Goal: Use online tool/utility

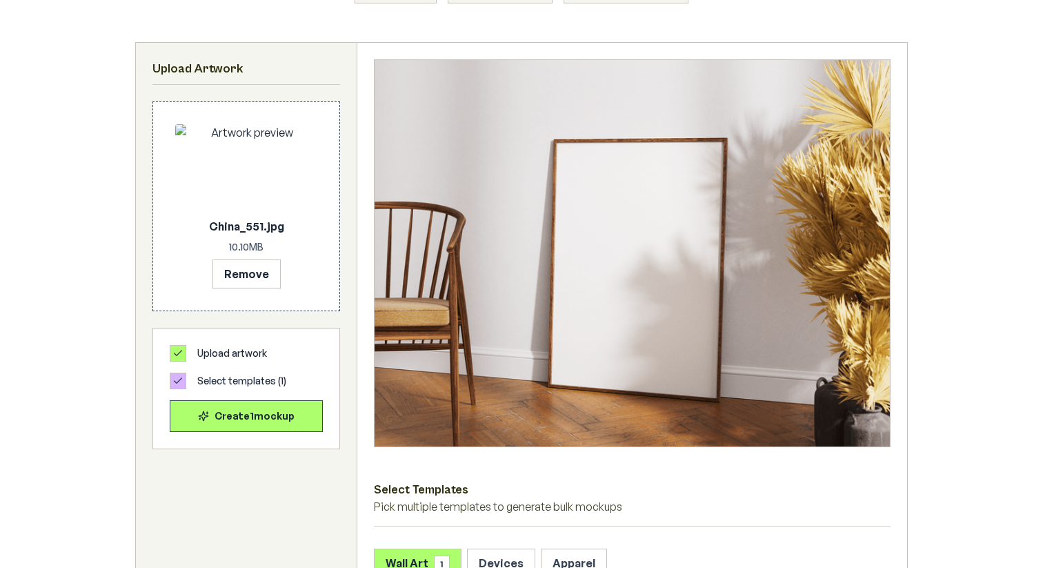
scroll to position [391, 0]
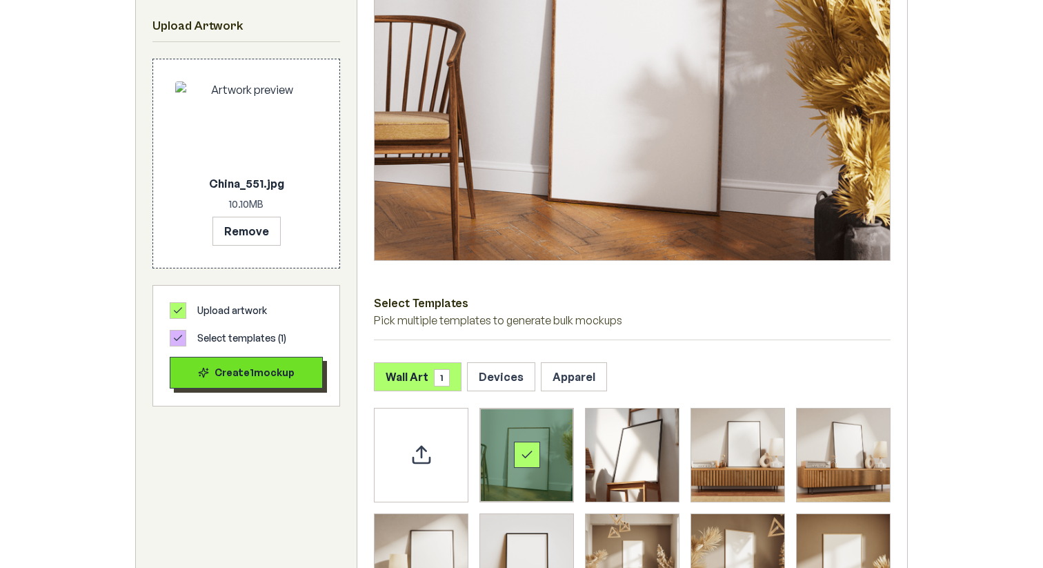
click at [293, 366] on div "Create 1 mockup" at bounding box center [246, 373] width 130 height 14
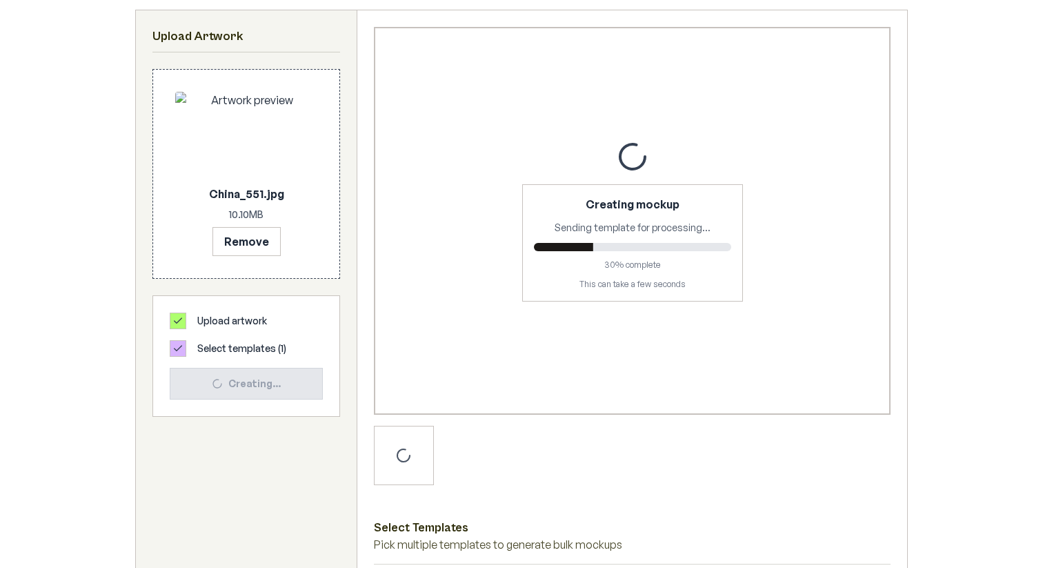
scroll to position [238, 0]
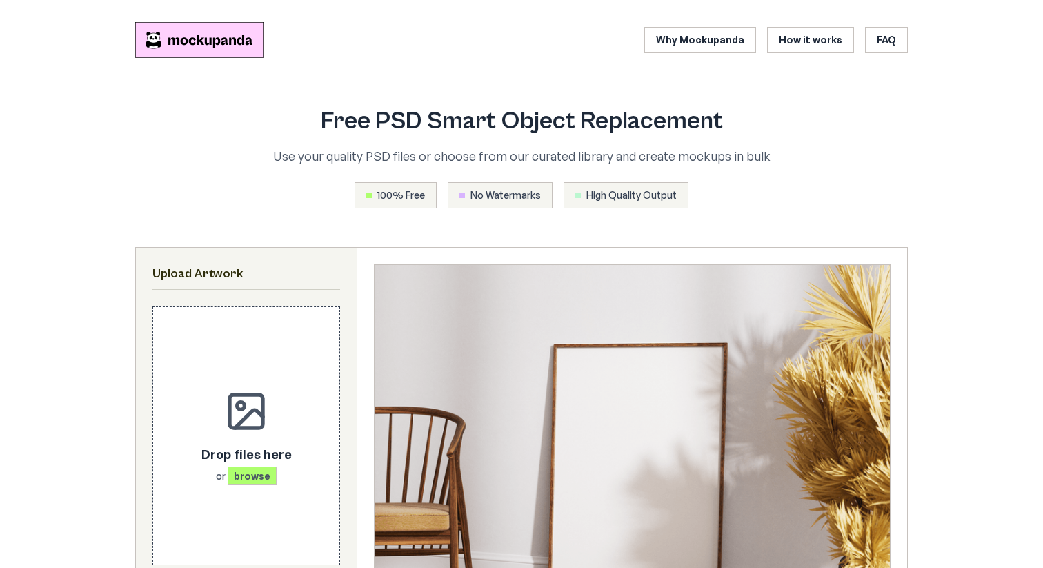
scroll to position [238, 0]
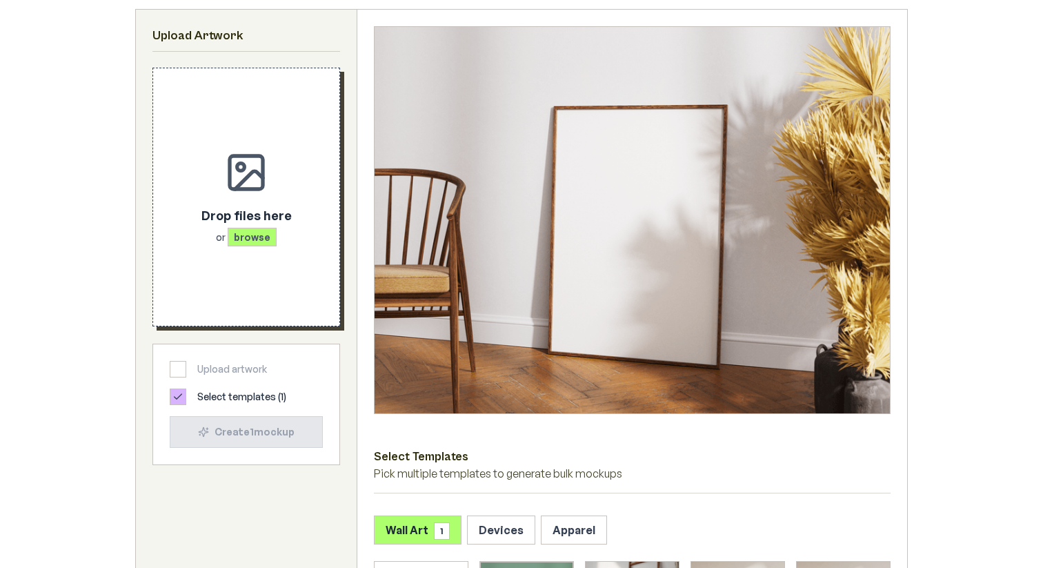
click at [254, 291] on div "Drop files here or browse" at bounding box center [246, 196] width 142 height 213
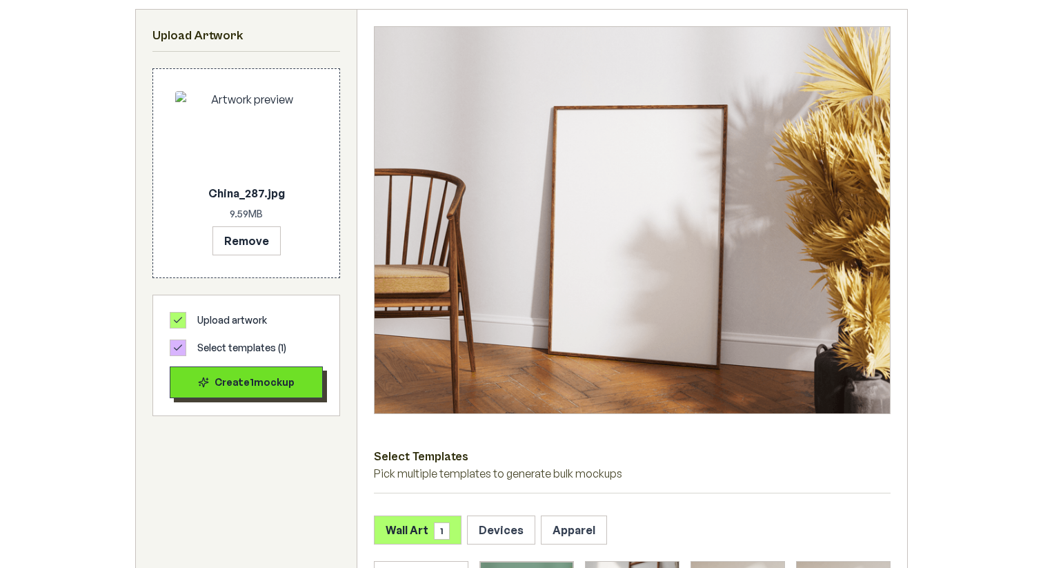
click at [261, 385] on div "Create 1 mockup" at bounding box center [246, 382] width 130 height 14
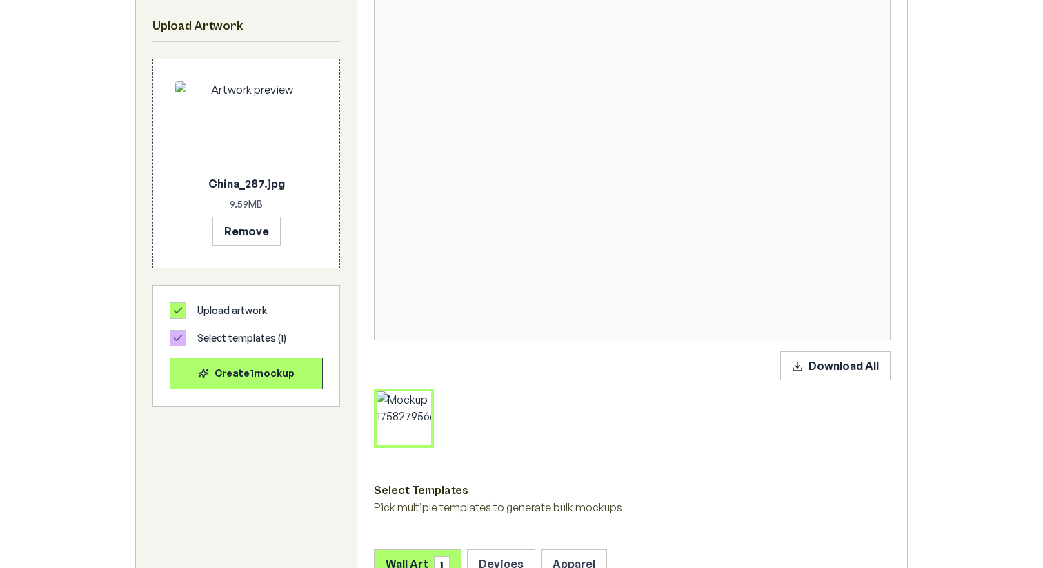
scroll to position [340, 0]
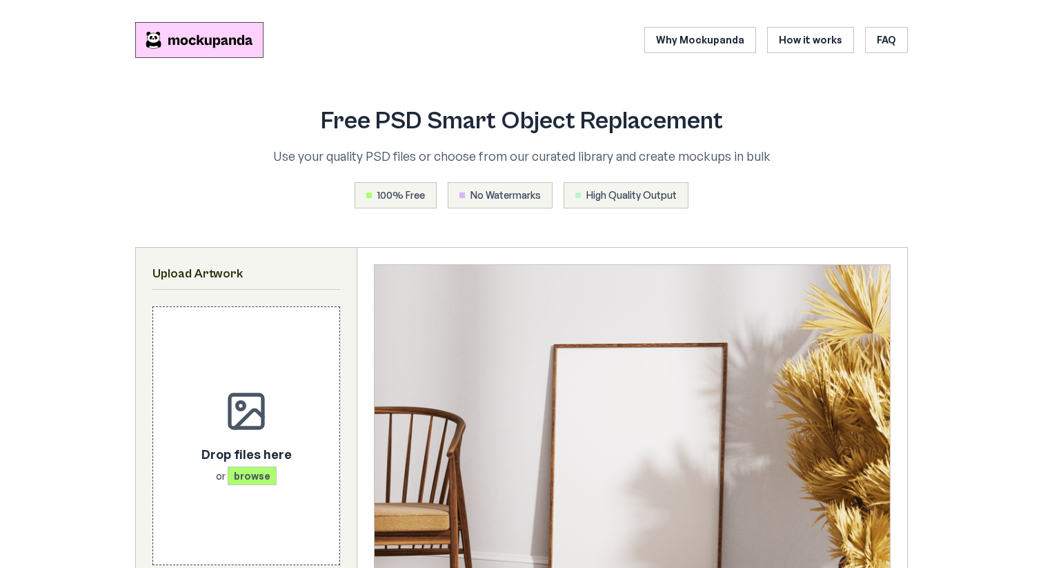
scroll to position [340, 0]
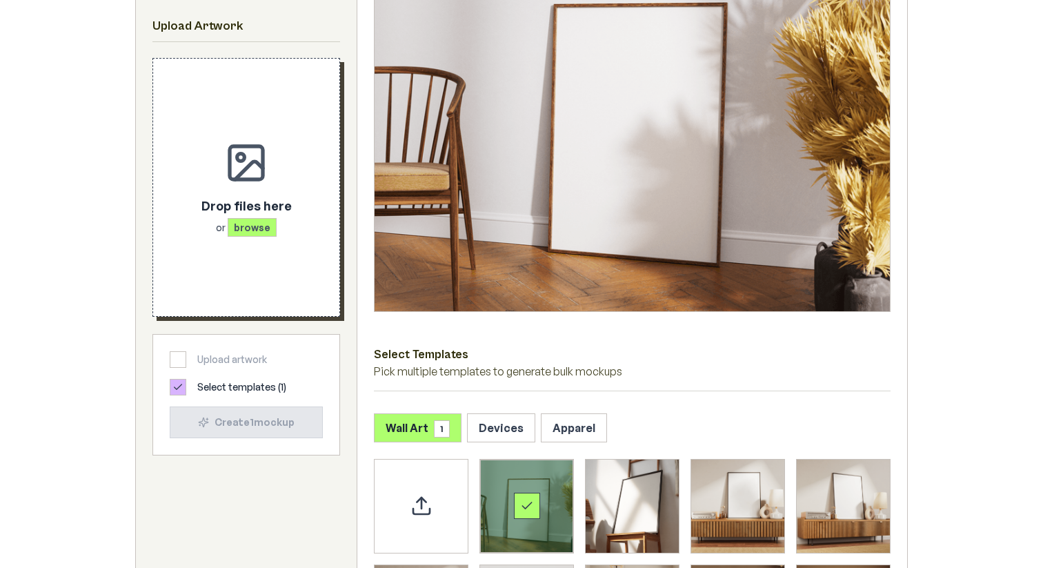
click at [268, 219] on span "browse" at bounding box center [252, 227] width 49 height 19
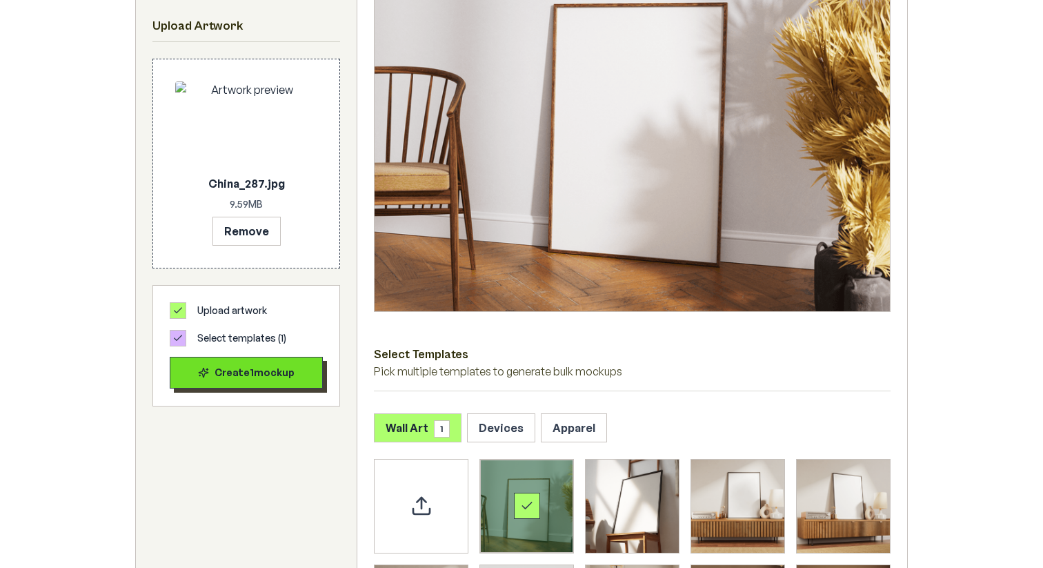
click at [270, 373] on div "Create 1 mockup" at bounding box center [246, 373] width 130 height 14
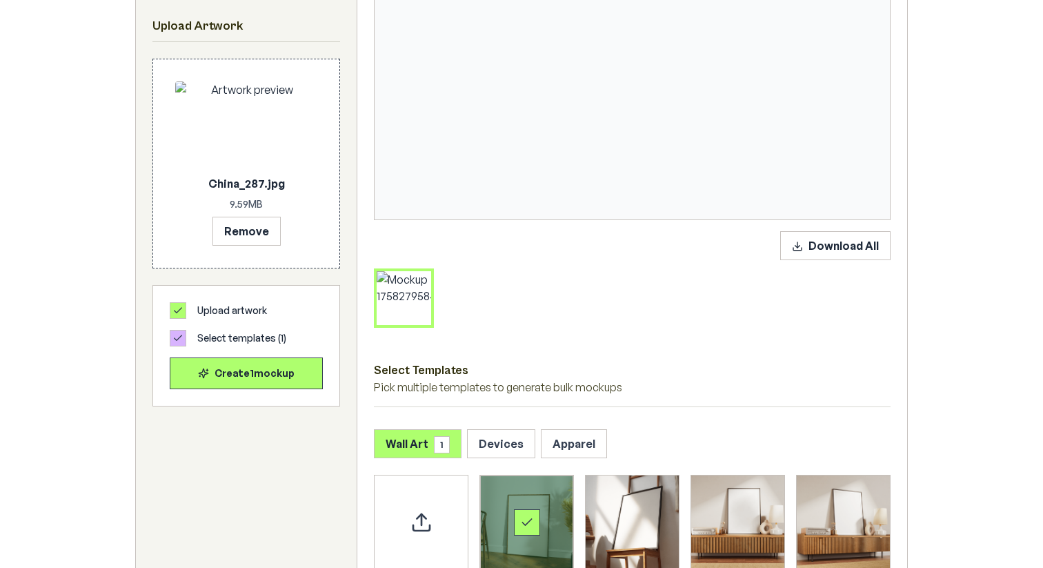
scroll to position [433, 0]
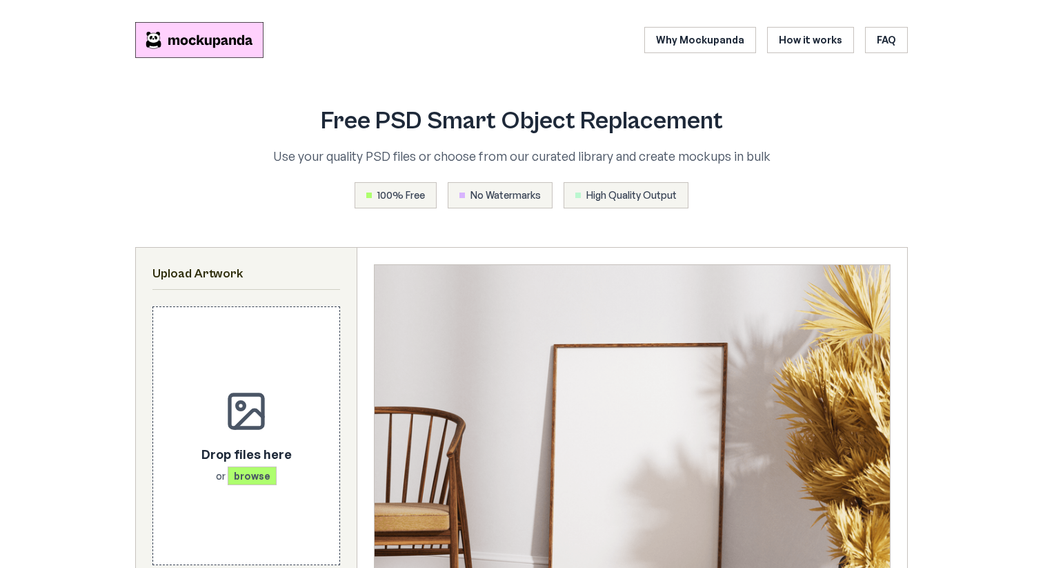
scroll to position [433, 0]
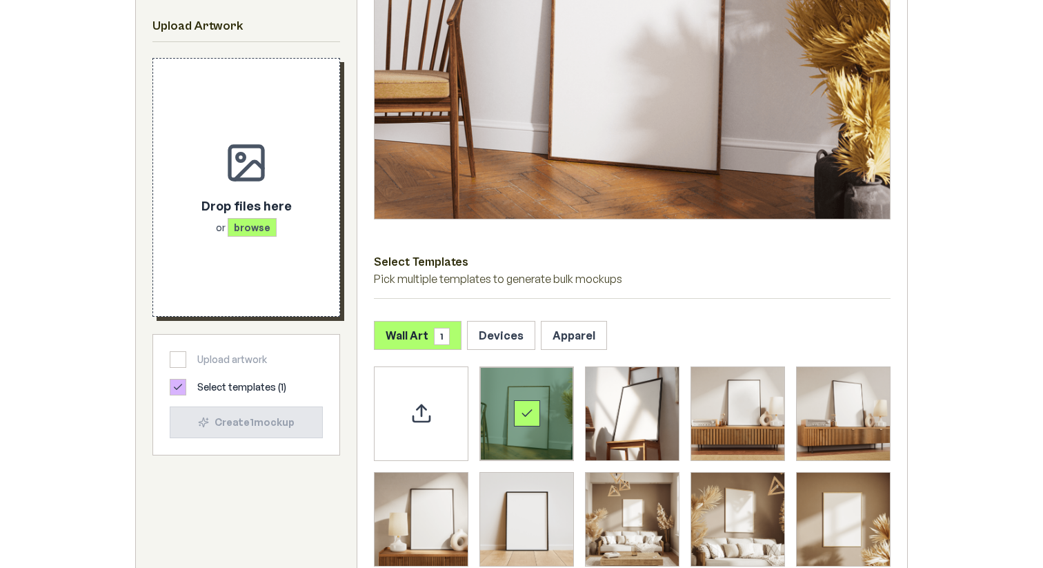
click at [257, 235] on span "browse" at bounding box center [252, 227] width 49 height 19
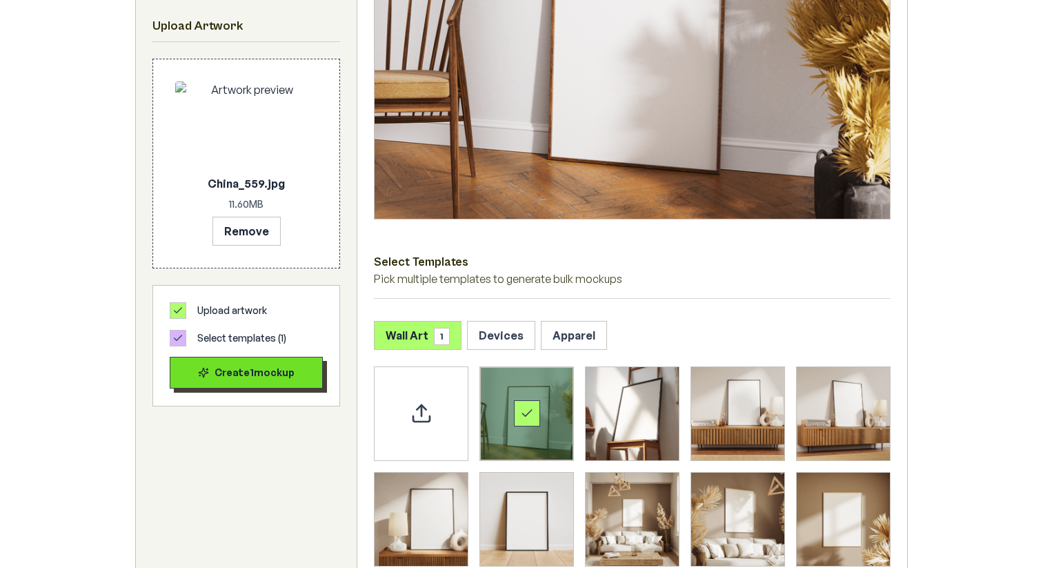
click at [255, 368] on div "Create 1 mockup" at bounding box center [246, 373] width 130 height 14
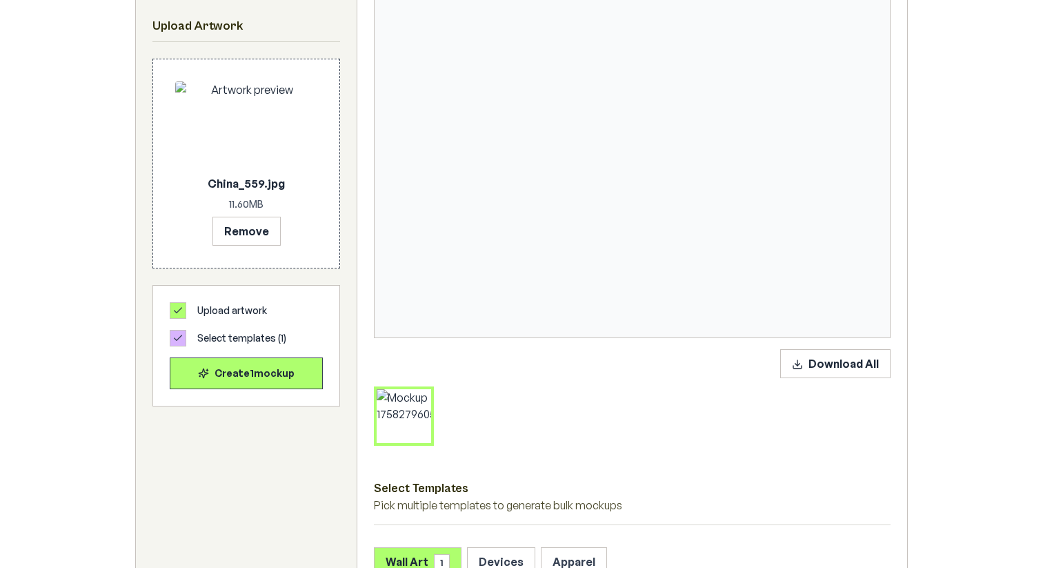
scroll to position [319, 0]
